Goal: Check status

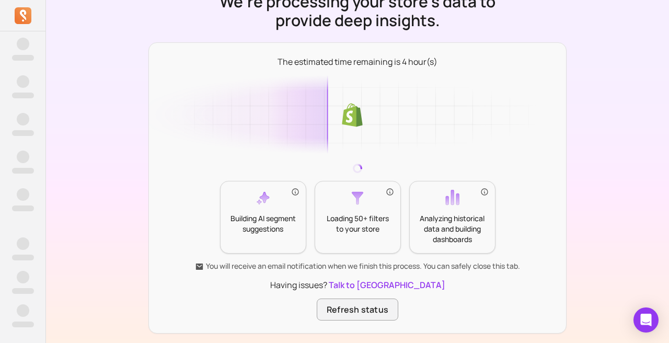
scroll to position [86, 0]
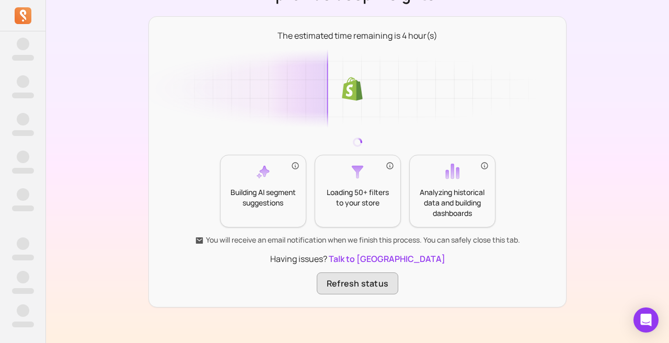
click at [369, 283] on button "Refresh status" at bounding box center [358, 283] width 82 height 22
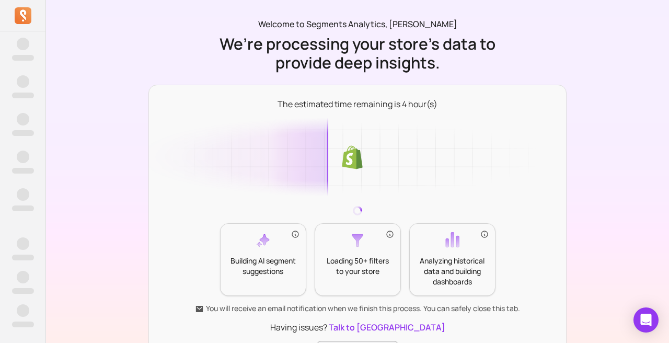
scroll to position [19, 0]
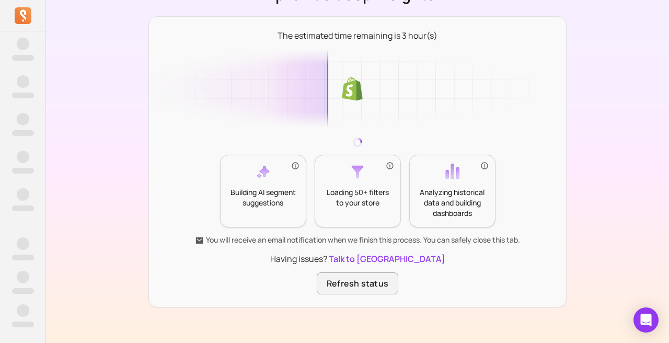
scroll to position [66, 0]
